Goal: Obtain resource: Download file/media

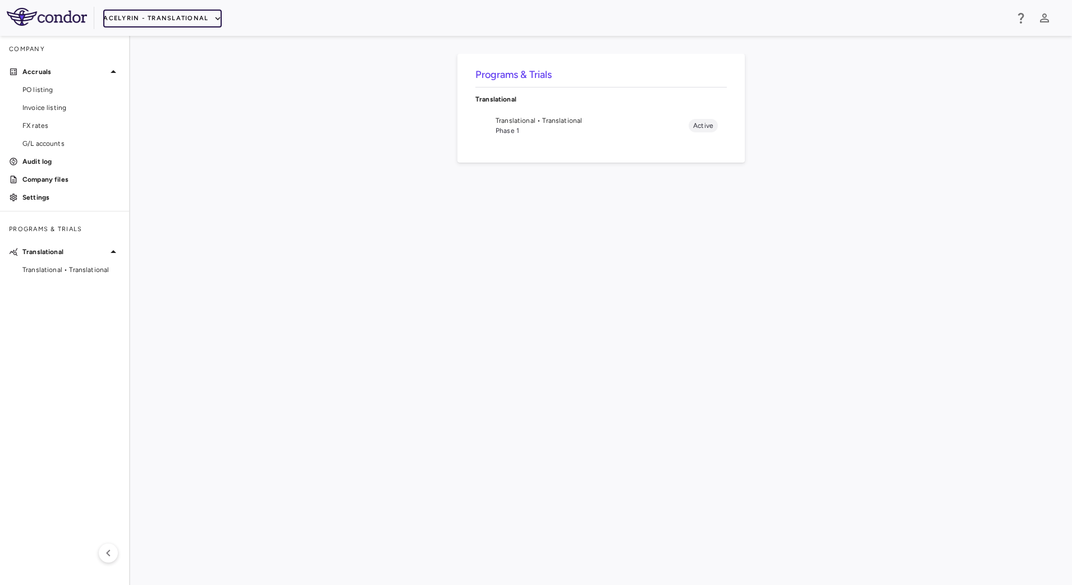
click at [171, 19] on button "Acelyrin - Translational" at bounding box center [162, 19] width 118 height 18
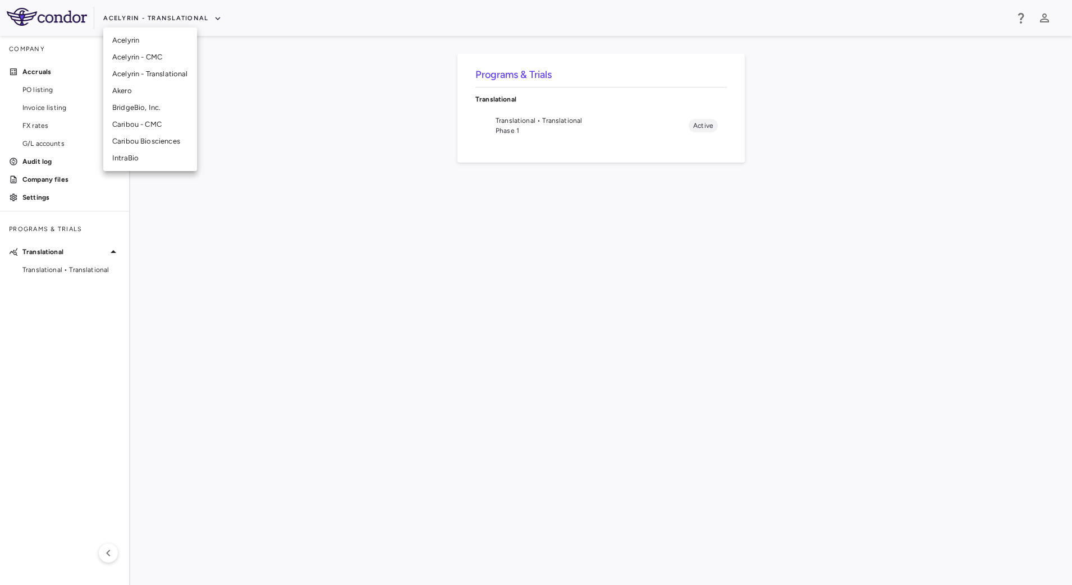
click at [146, 54] on li "Acelyrin - CMC" at bounding box center [150, 57] width 94 height 17
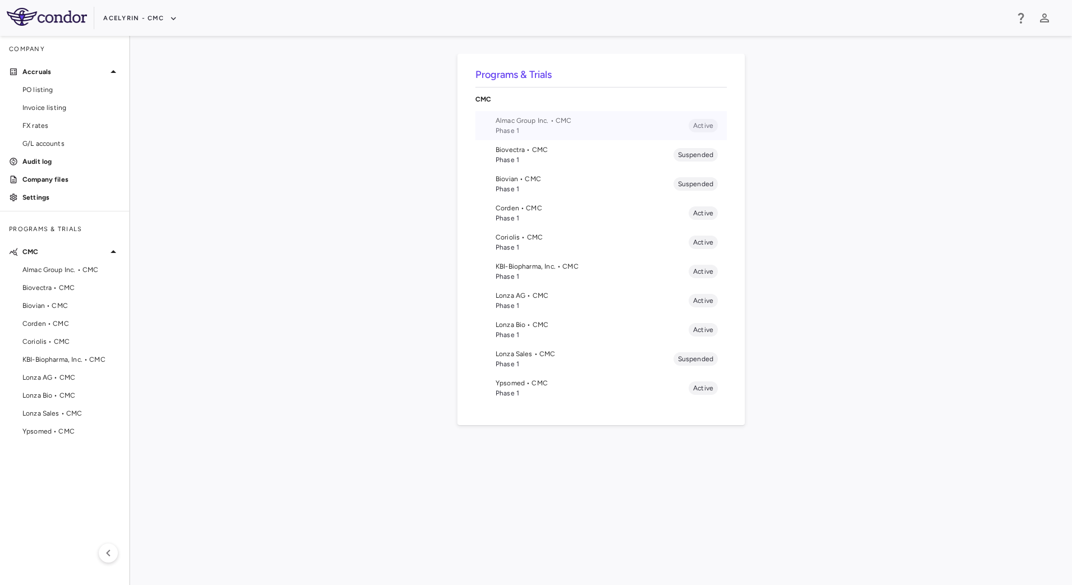
click at [484, 130] on li "Almac Group Inc. • CMC Phase 1 Active" at bounding box center [600, 125] width 251 height 29
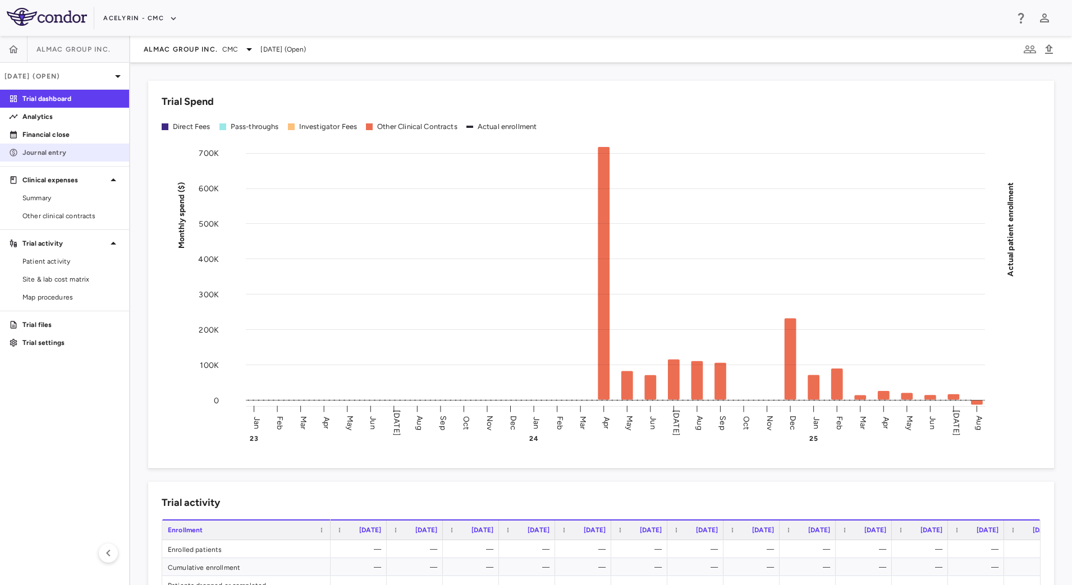
click at [58, 150] on p "Journal entry" at bounding box center [71, 153] width 98 height 10
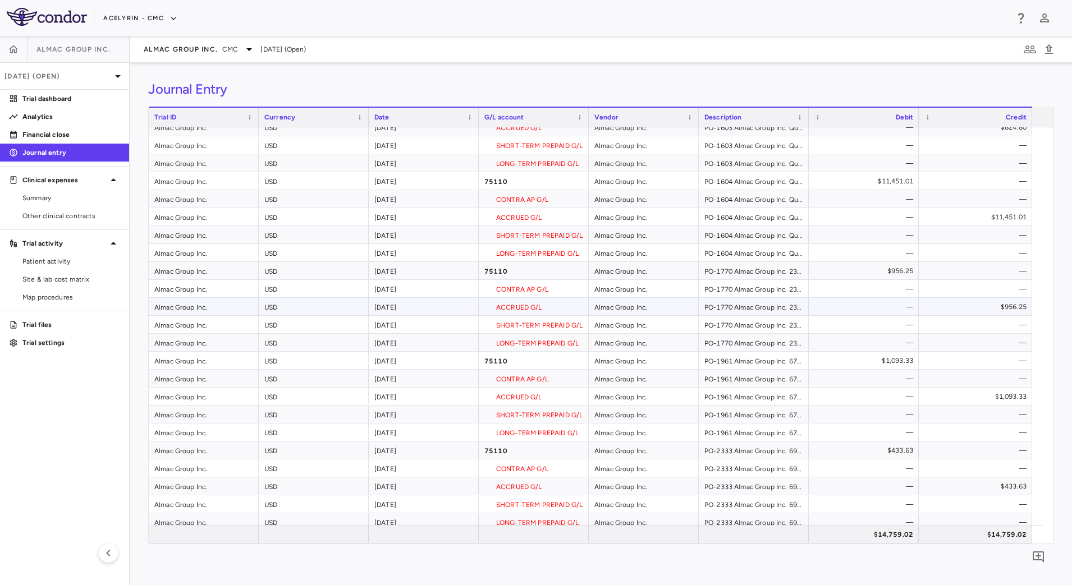
scroll to position [140, 0]
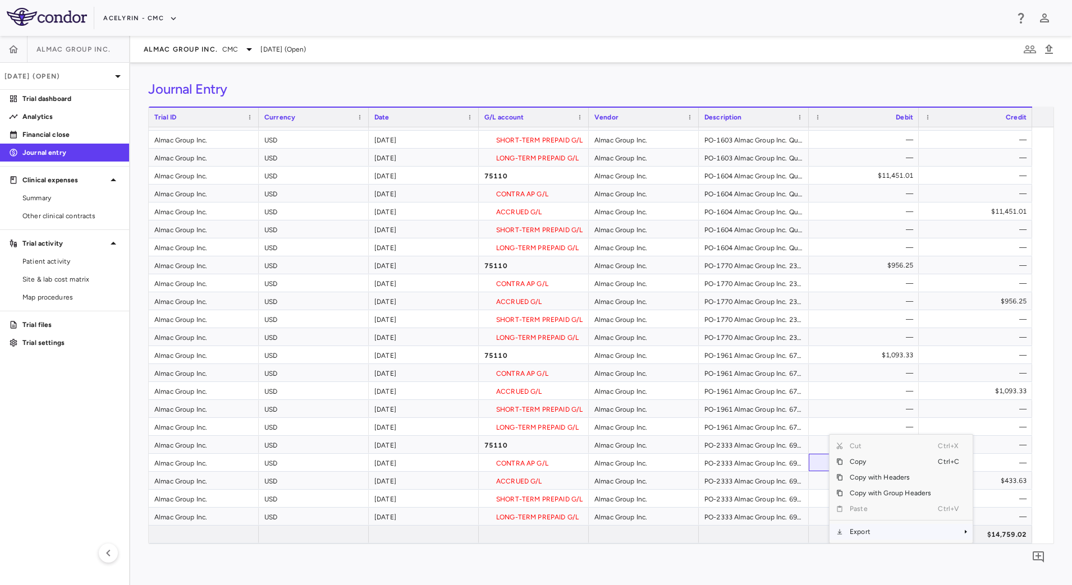
click at [883, 532] on span "Export" at bounding box center [890, 532] width 95 height 16
click at [1007, 515] on span "CSV Export" at bounding box center [1010, 516] width 53 height 16
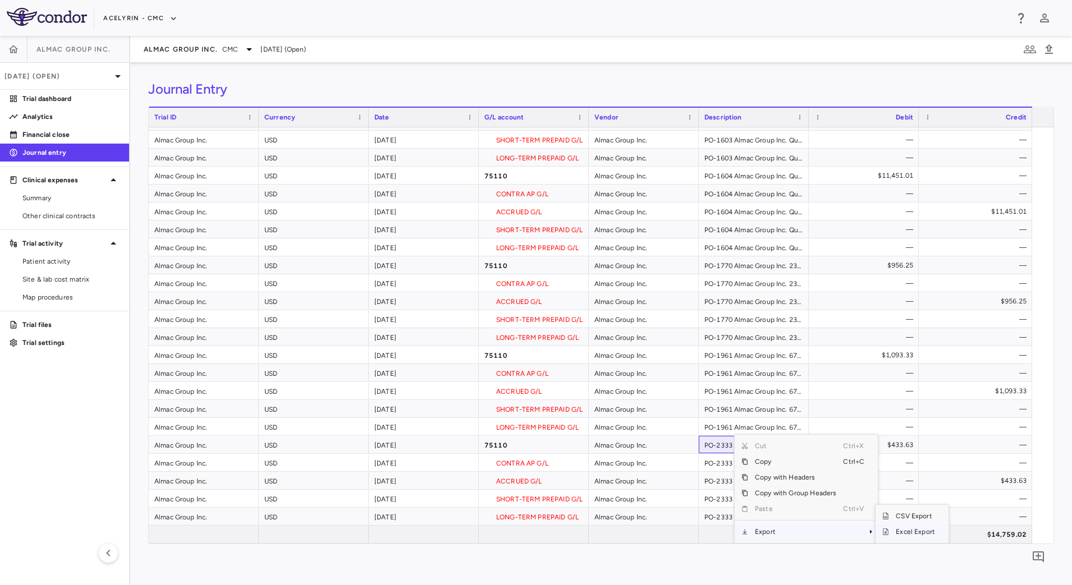
click at [907, 529] on span "Excel Export" at bounding box center [915, 532] width 53 height 16
click at [491, 42] on div "Almac Group Inc. CMC [DATE] (Open)" at bounding box center [600, 49] width 941 height 27
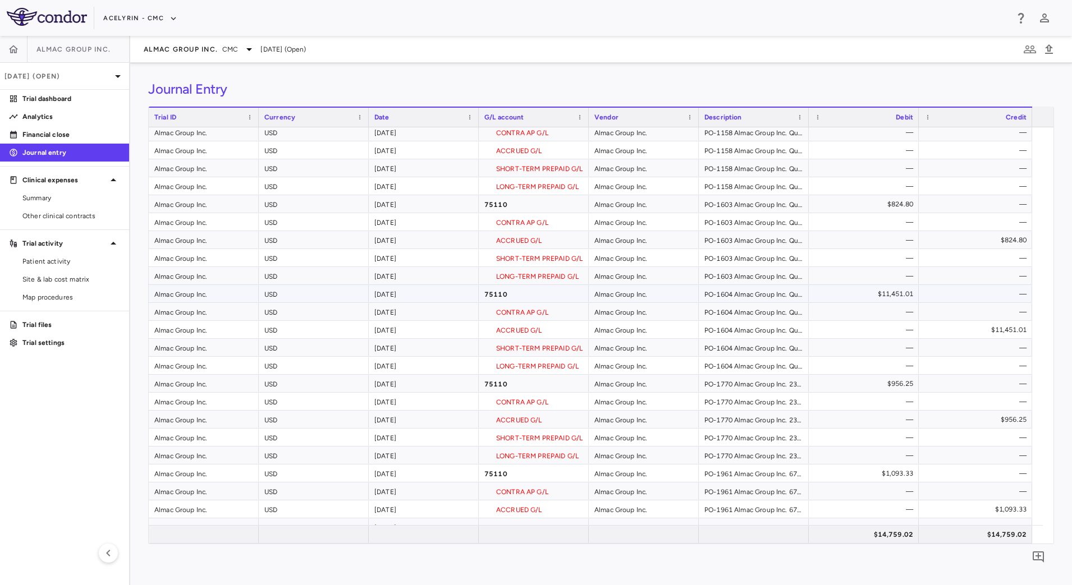
scroll to position [0, 0]
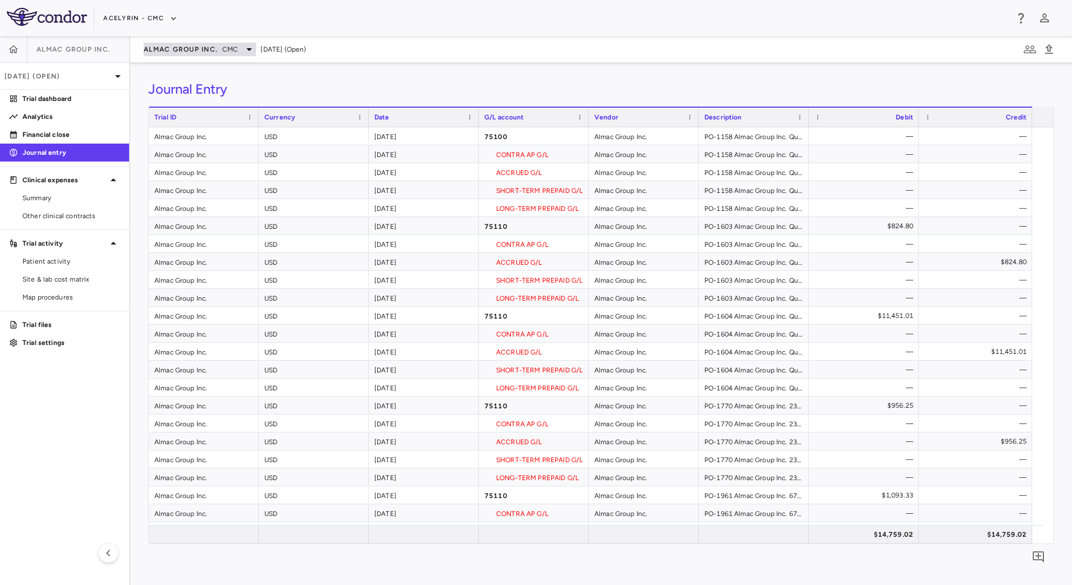
click at [200, 46] on span "Almac Group Inc." at bounding box center [181, 49] width 74 height 9
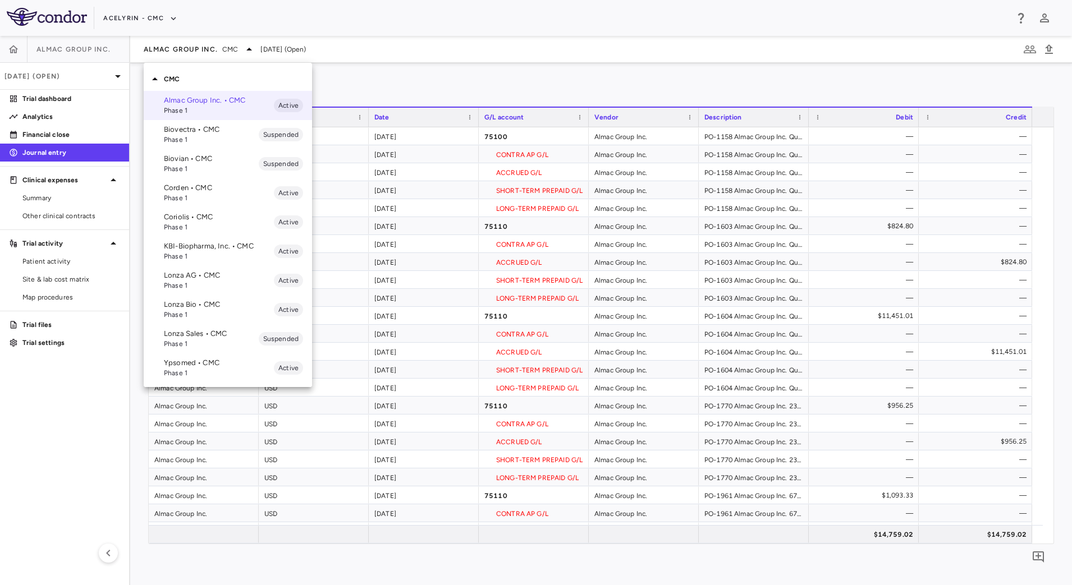
click at [201, 246] on p "KBI-Biopharma, Inc. • CMC" at bounding box center [219, 246] width 110 height 10
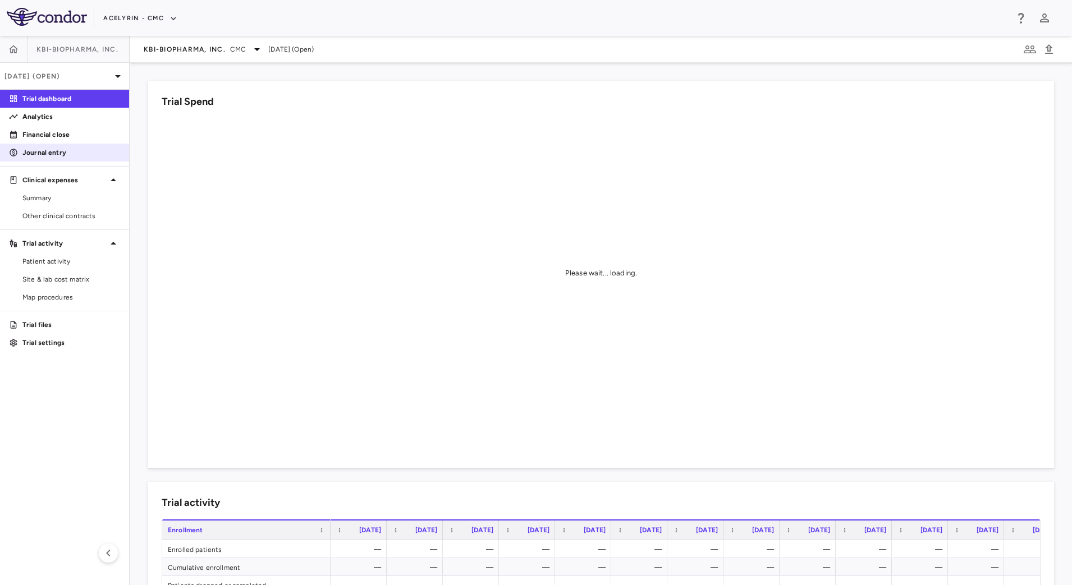
click at [65, 149] on p "Journal entry" at bounding box center [71, 153] width 98 height 10
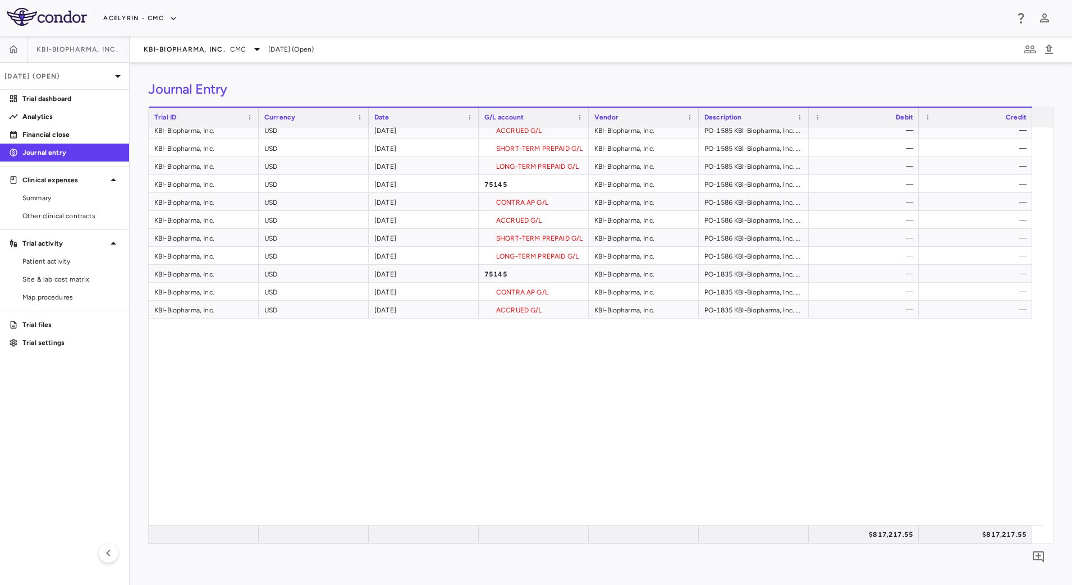
scroll to position [491, 0]
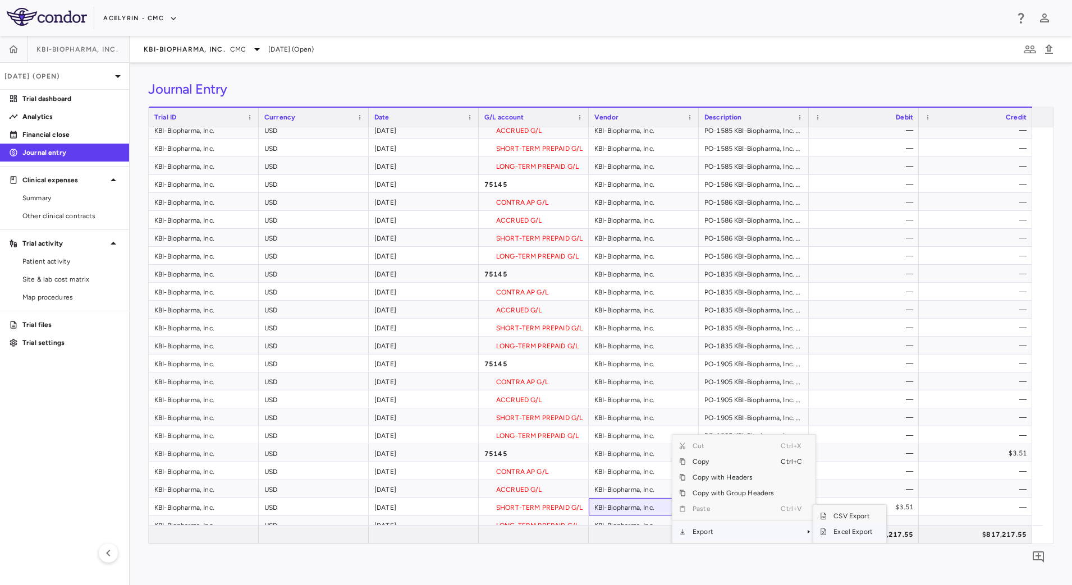
click at [847, 534] on span "Excel Export" at bounding box center [852, 532] width 53 height 16
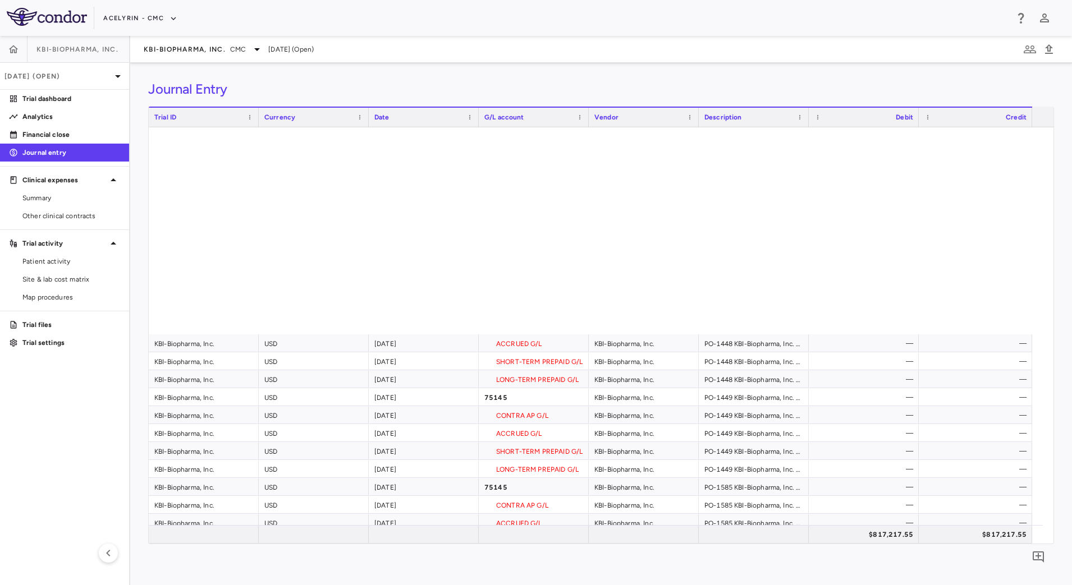
scroll to position [0, 0]
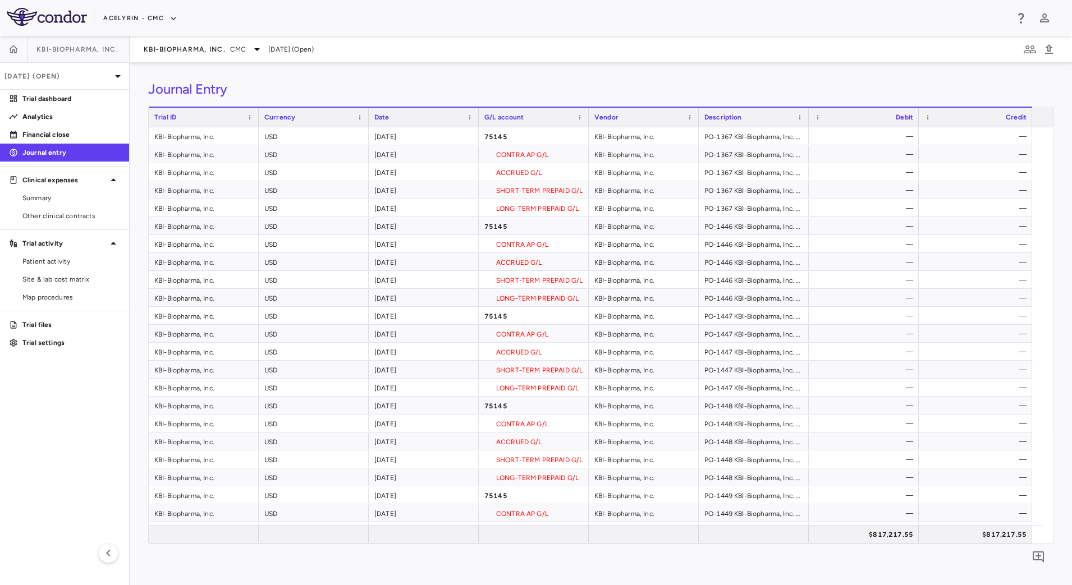
click at [637, 65] on div "Journal Entry Drag here to set row groups Drag here to set column labels Trial …" at bounding box center [600, 324] width 941 height 522
click at [193, 49] on span "KBI-Biopharma, Inc." at bounding box center [185, 49] width 82 height 9
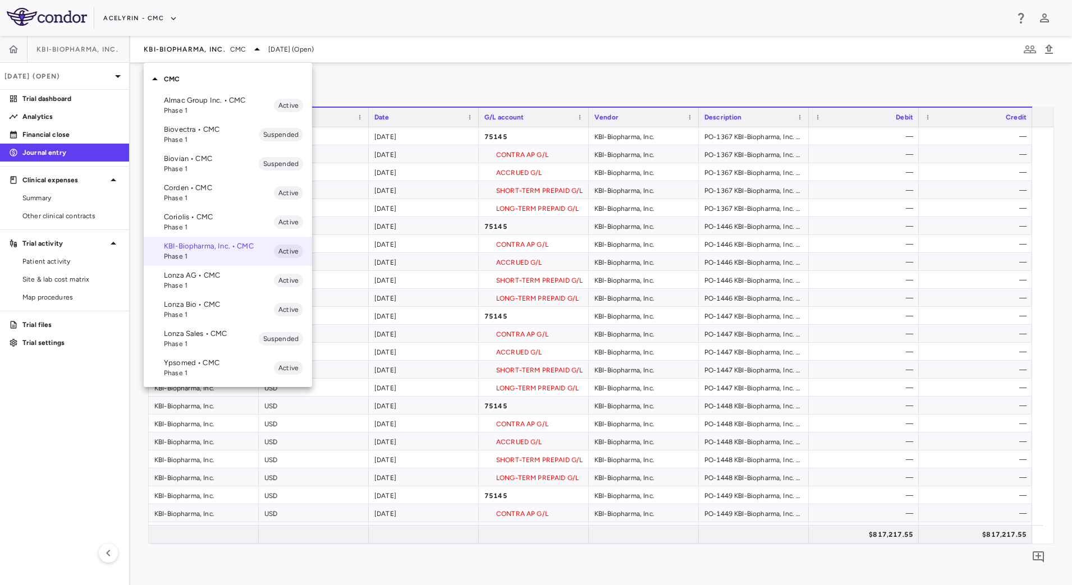
click at [206, 309] on p "Lonza Bio • CMC" at bounding box center [219, 305] width 110 height 10
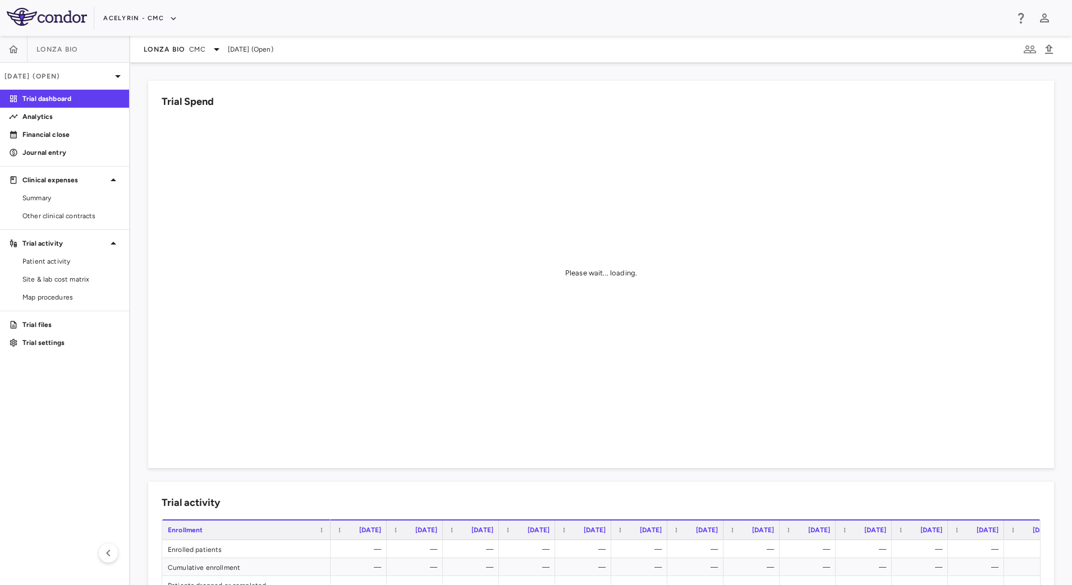
drag, startPoint x: 48, startPoint y: 151, endPoint x: 77, endPoint y: 167, distance: 33.1
click at [48, 151] on p "Journal entry" at bounding box center [71, 153] width 98 height 10
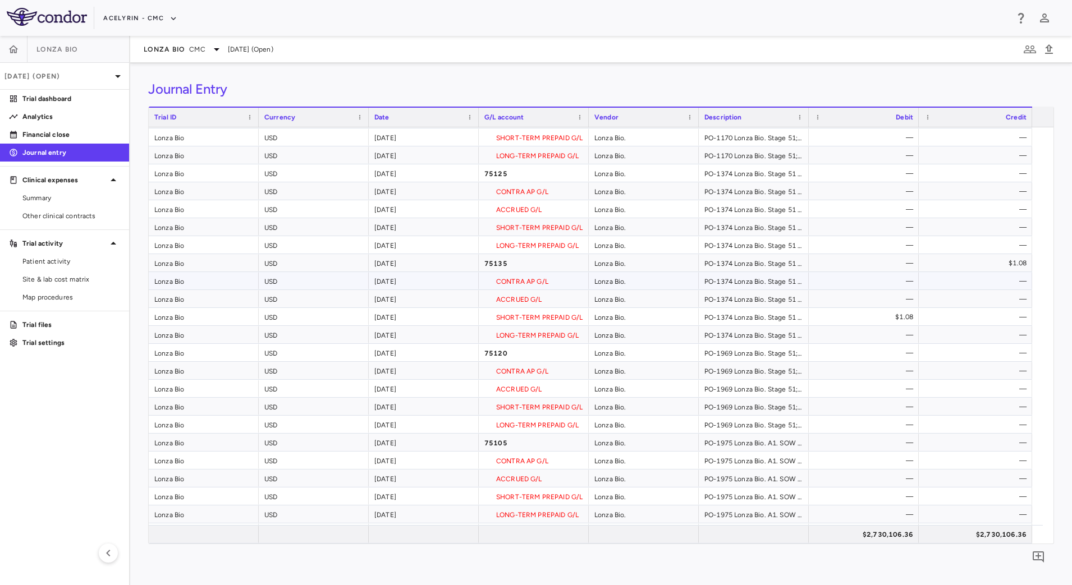
scroll to position [491, 0]
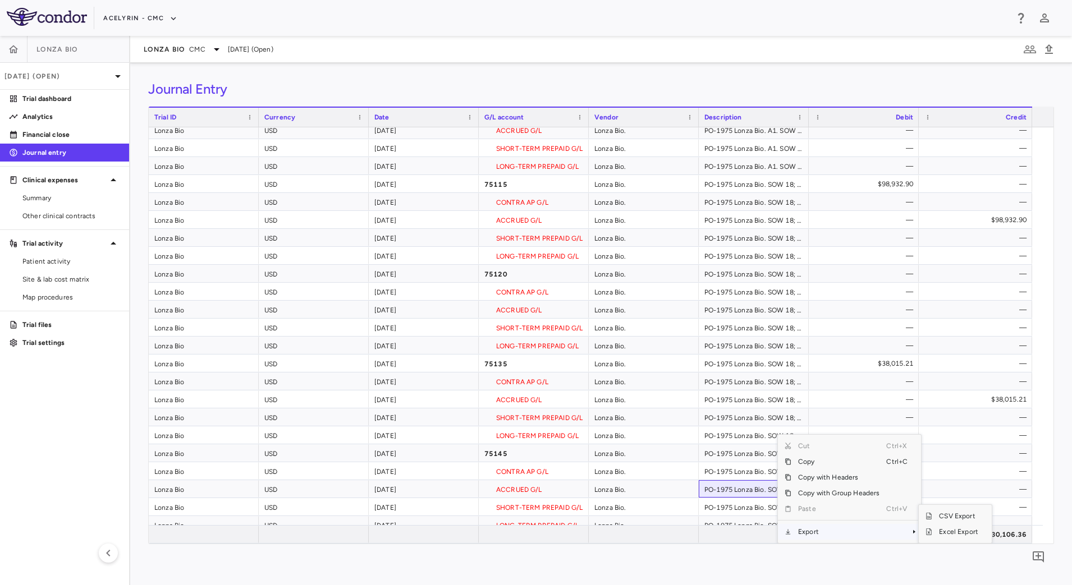
click at [818, 532] on span "Export" at bounding box center [838, 532] width 95 height 16
click at [952, 533] on span "Excel Export" at bounding box center [958, 532] width 53 height 16
click at [551, 82] on div "Journal Entry" at bounding box center [601, 89] width 906 height 17
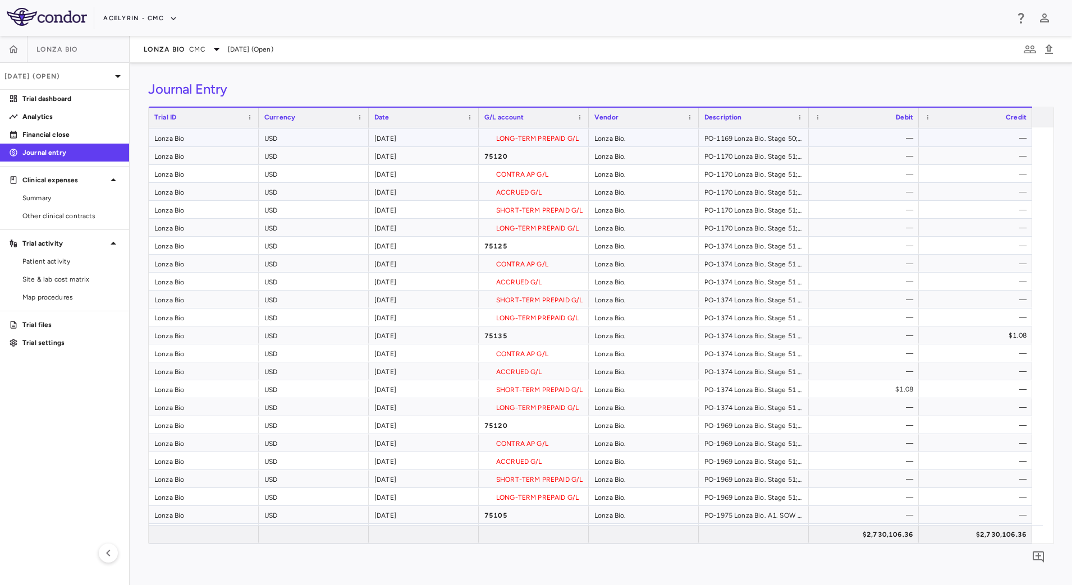
scroll to position [0, 0]
